Goal: Information Seeking & Learning: Learn about a topic

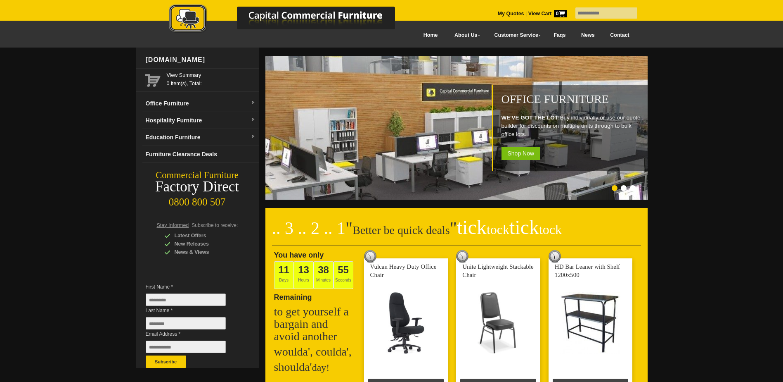
scroll to position [206, 0]
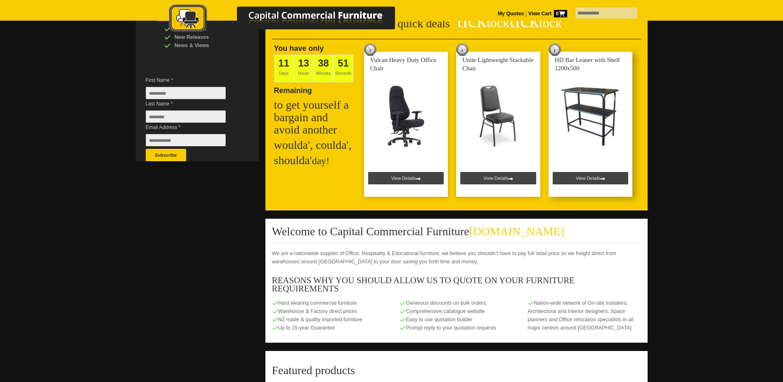
click at [587, 179] on link at bounding box center [591, 124] width 84 height 145
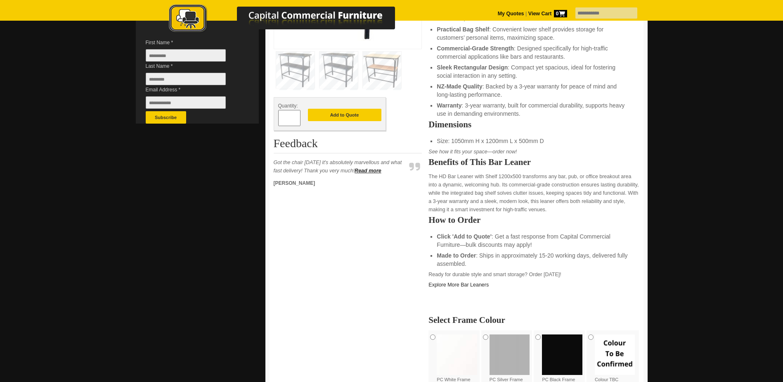
scroll to position [41, 0]
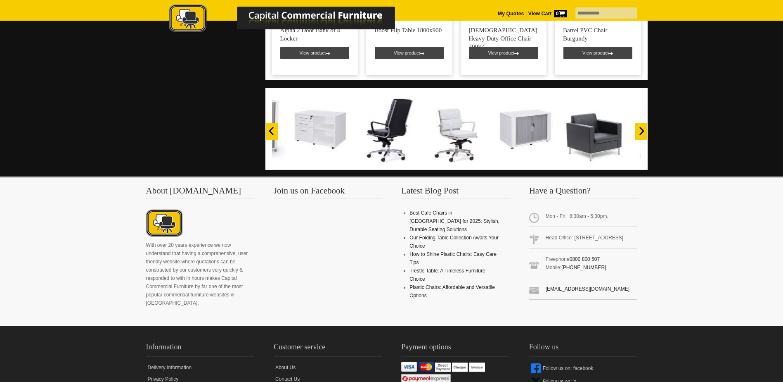
scroll to position [413, 0]
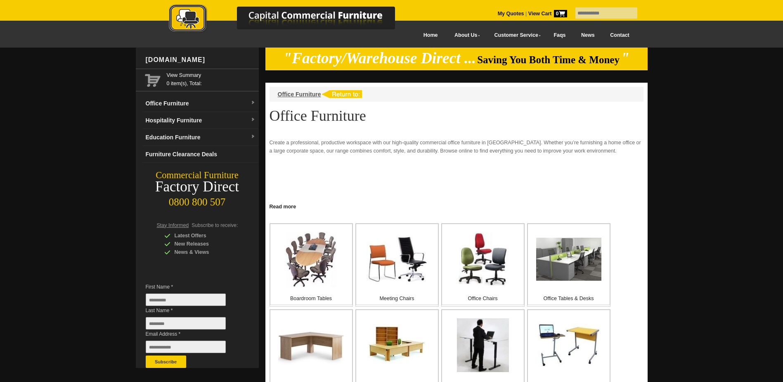
scroll to position [41, 0]
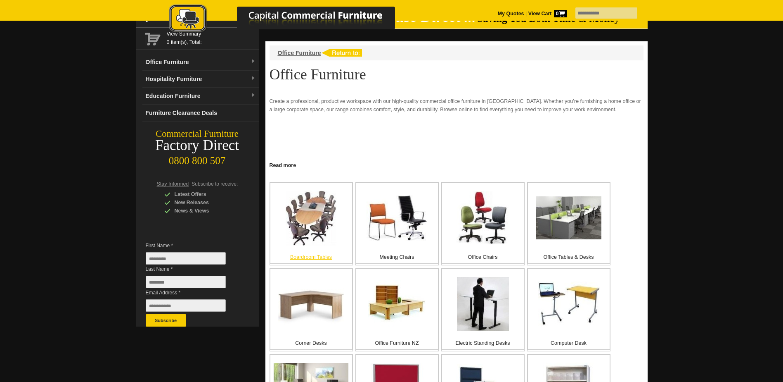
click at [322, 223] on img at bounding box center [311, 217] width 51 height 55
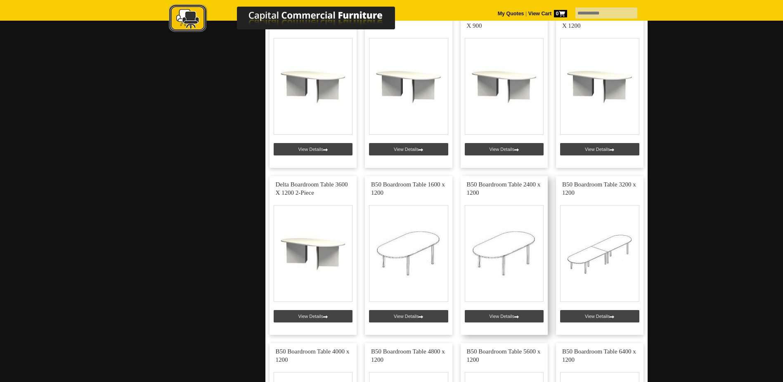
scroll to position [1156, 0]
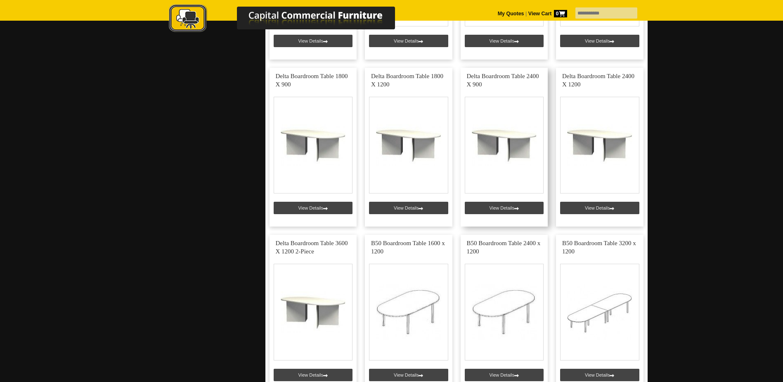
click at [507, 208] on link at bounding box center [505, 147] width 88 height 159
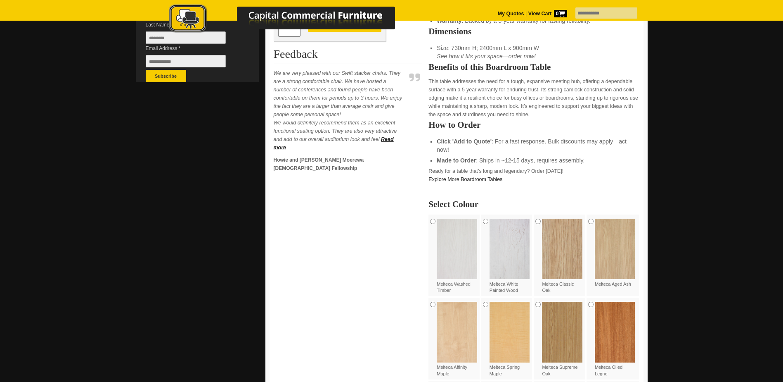
scroll to position [289, 0]
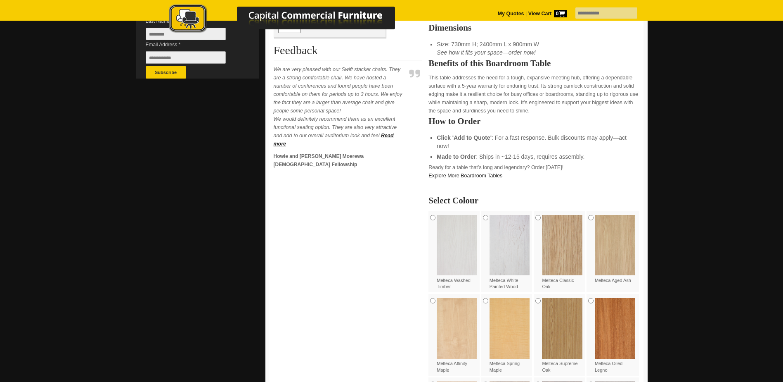
click at [558, 237] on img at bounding box center [562, 245] width 40 height 60
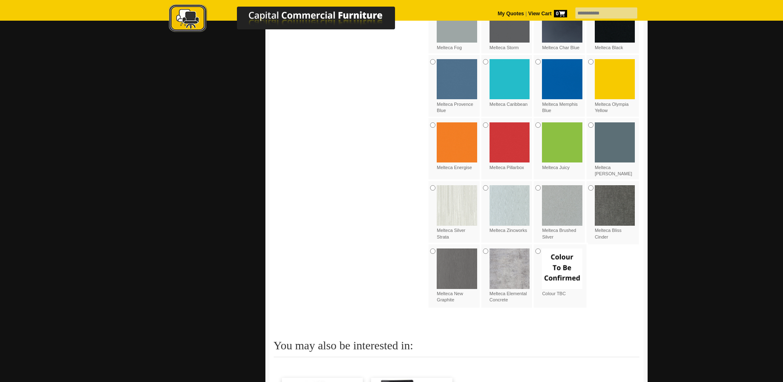
scroll to position [1074, 0]
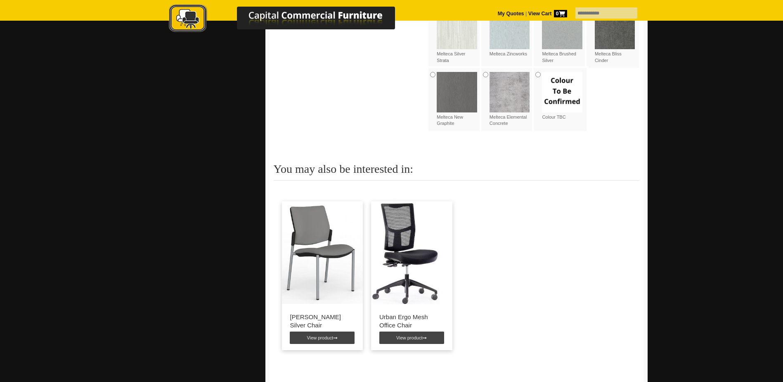
click at [316, 250] on img at bounding box center [322, 252] width 81 height 103
click at [330, 331] on link "View product" at bounding box center [322, 337] width 65 height 12
